Goal: Find specific page/section: Find specific page/section

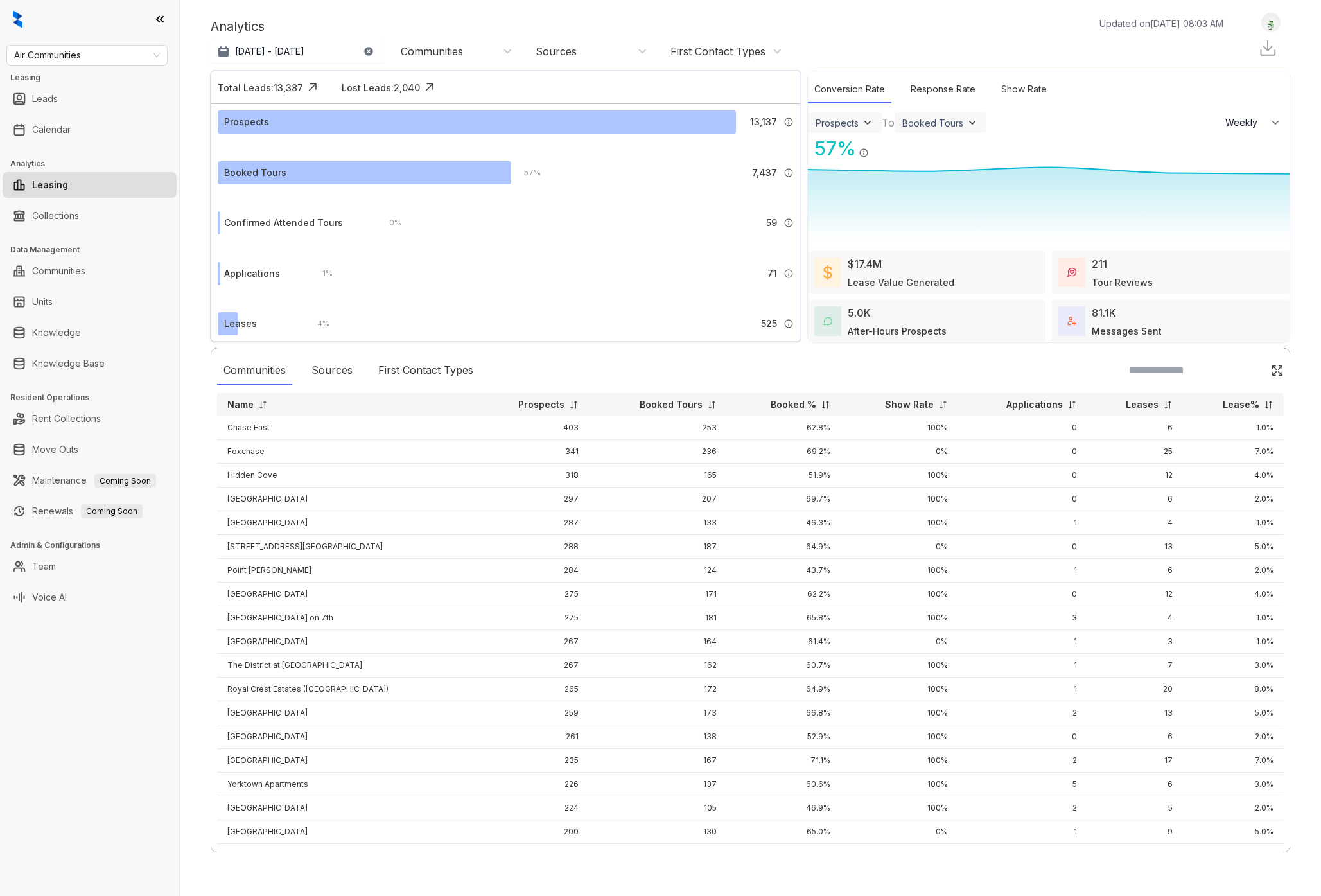
select select "******"
click at [58, 594] on link "Voice AI" at bounding box center [50, 597] width 34 height 26
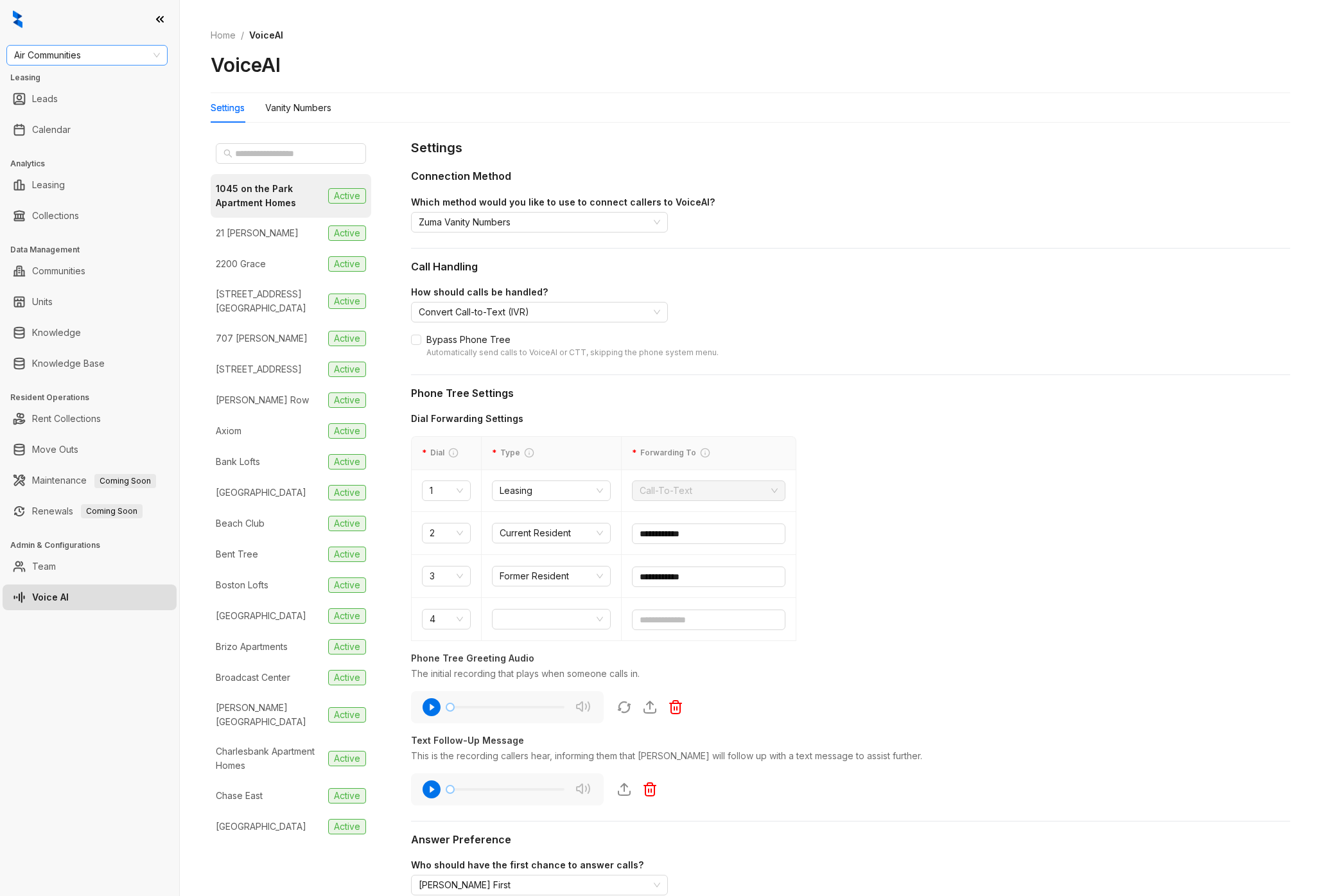
click at [50, 46] on span "Air Communities" at bounding box center [87, 55] width 146 height 19
click at [65, 100] on div "AMG" at bounding box center [87, 101] width 141 height 14
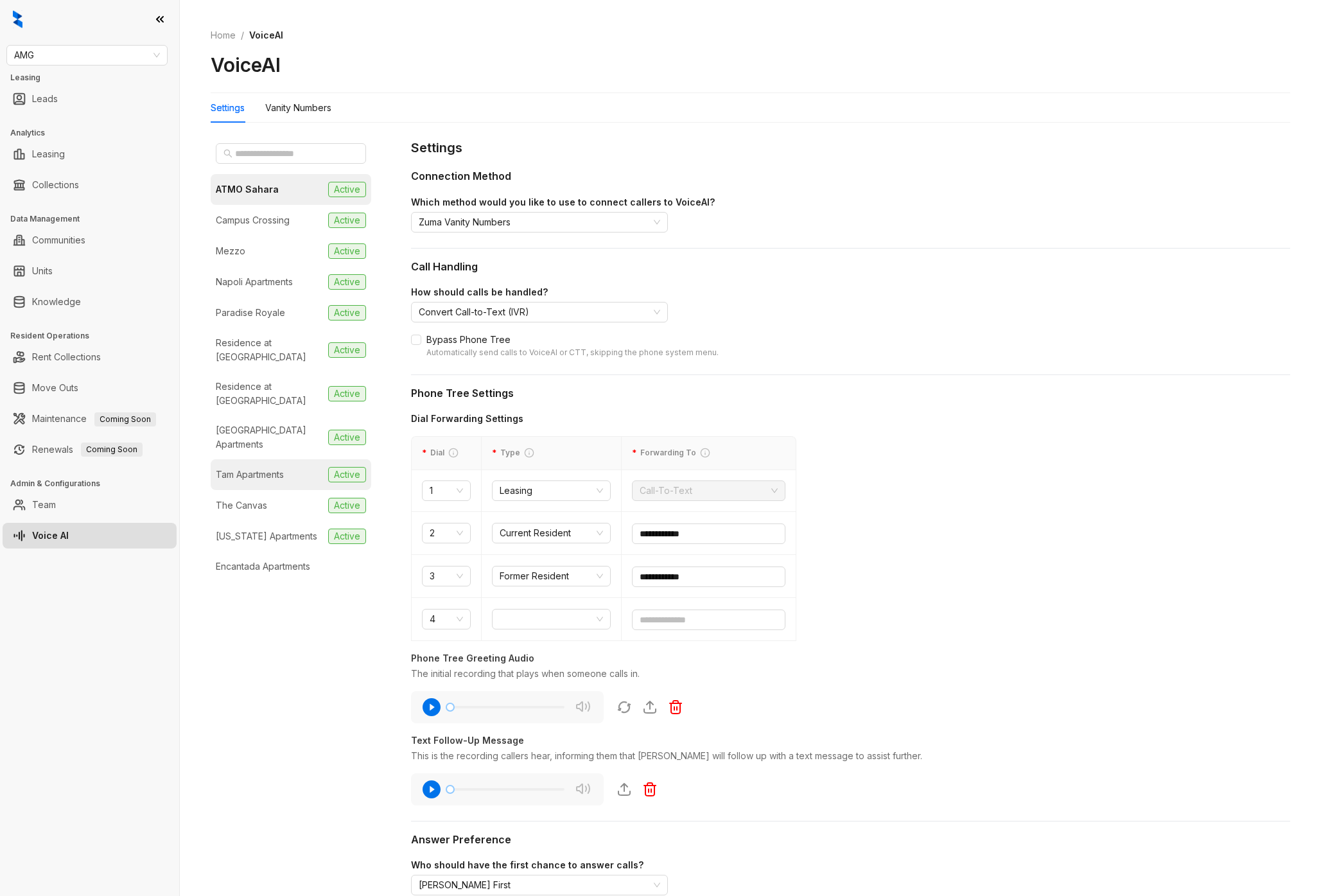
click at [269, 467] on div "Tam Apartments" at bounding box center [250, 475] width 68 height 14
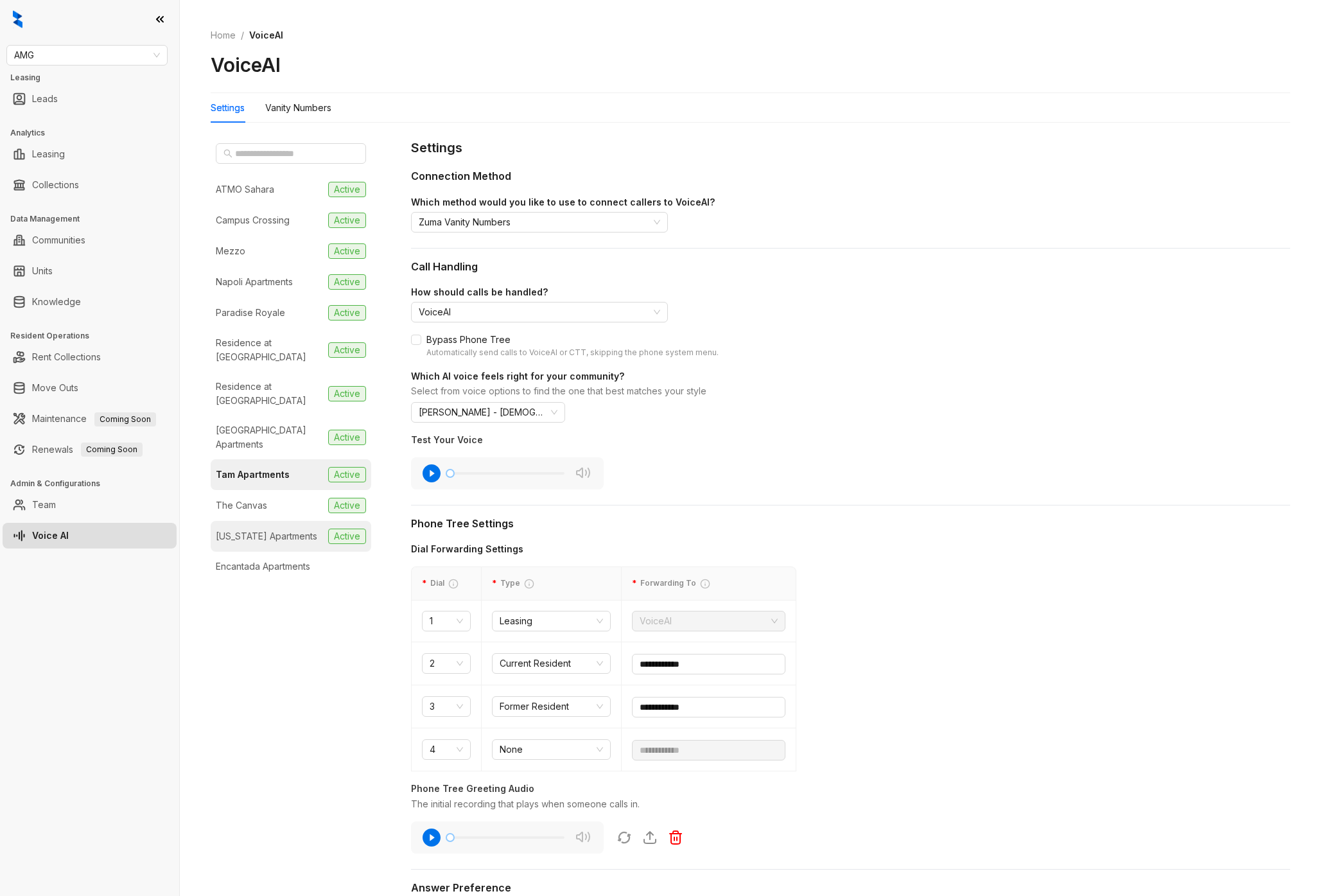
click at [276, 529] on div "[US_STATE] Apartments" at bounding box center [266, 536] width 101 height 14
click at [288, 112] on div "Vanity Numbers" at bounding box center [298, 108] width 66 height 14
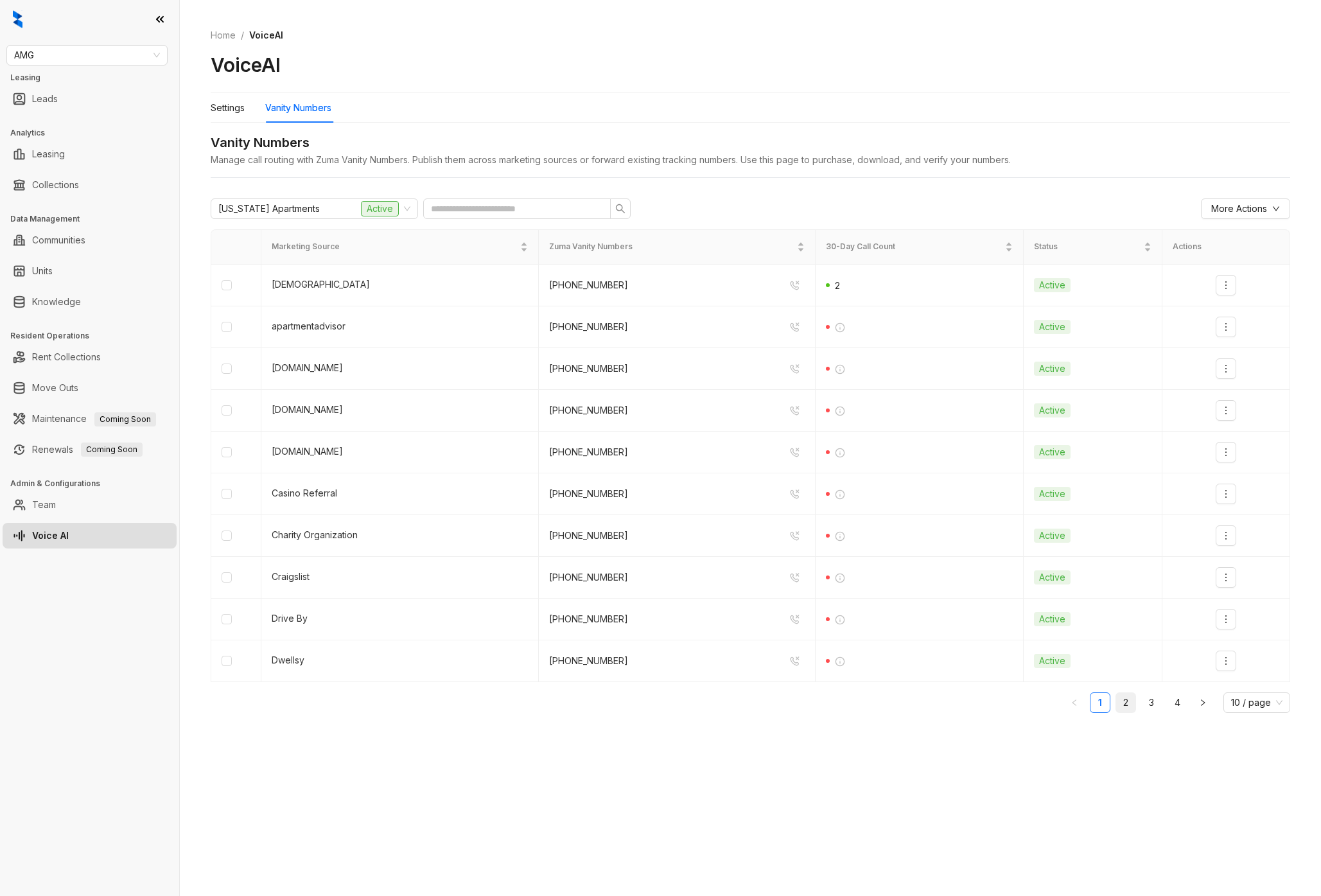
click at [1131, 698] on link "2" at bounding box center [1125, 702] width 19 height 19
click at [1144, 704] on link "3" at bounding box center [1151, 702] width 19 height 19
